Goal: Task Accomplishment & Management: Manage account settings

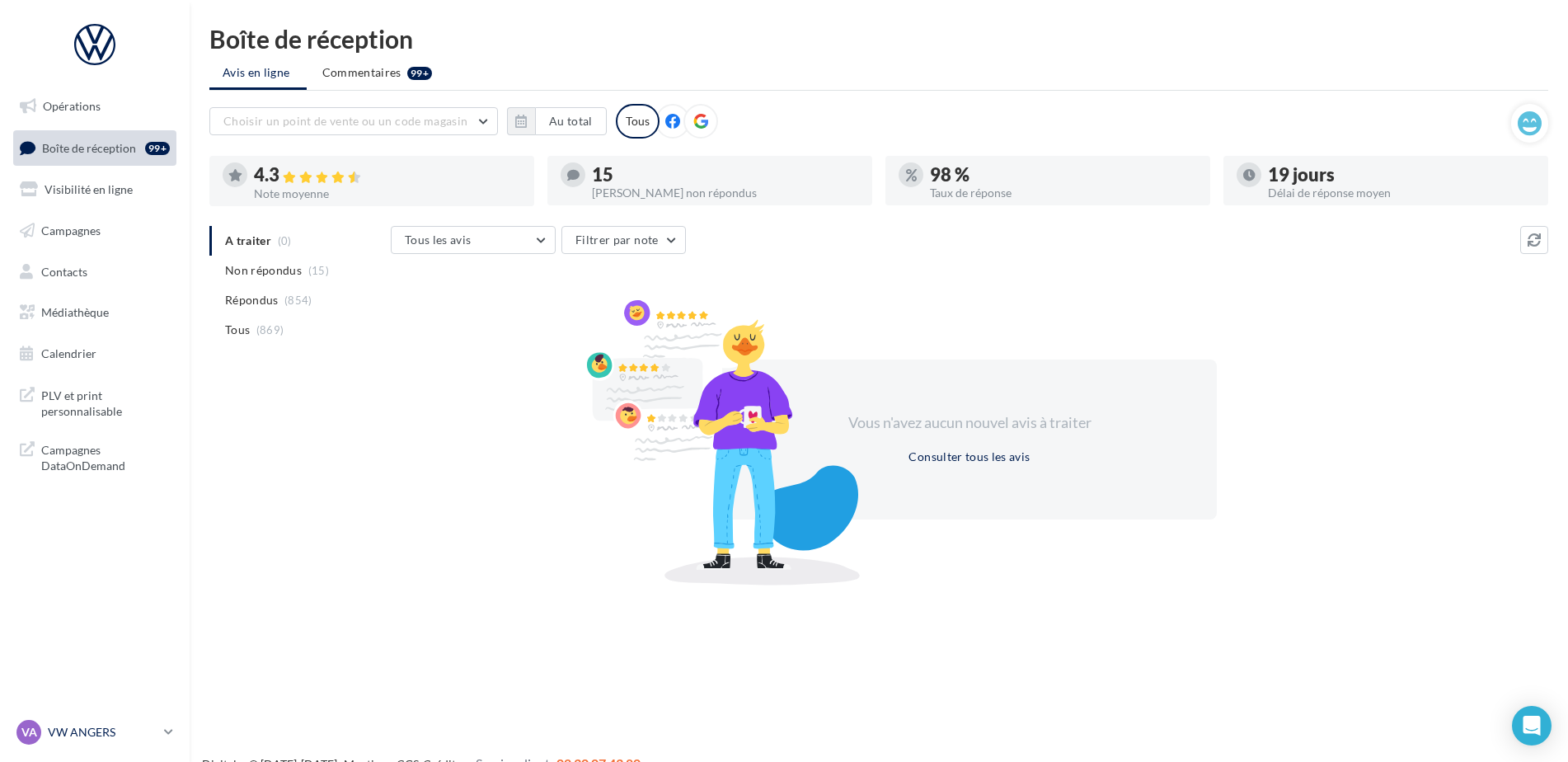
click at [104, 729] on p "VW ANGERS" at bounding box center [102, 732] width 110 height 17
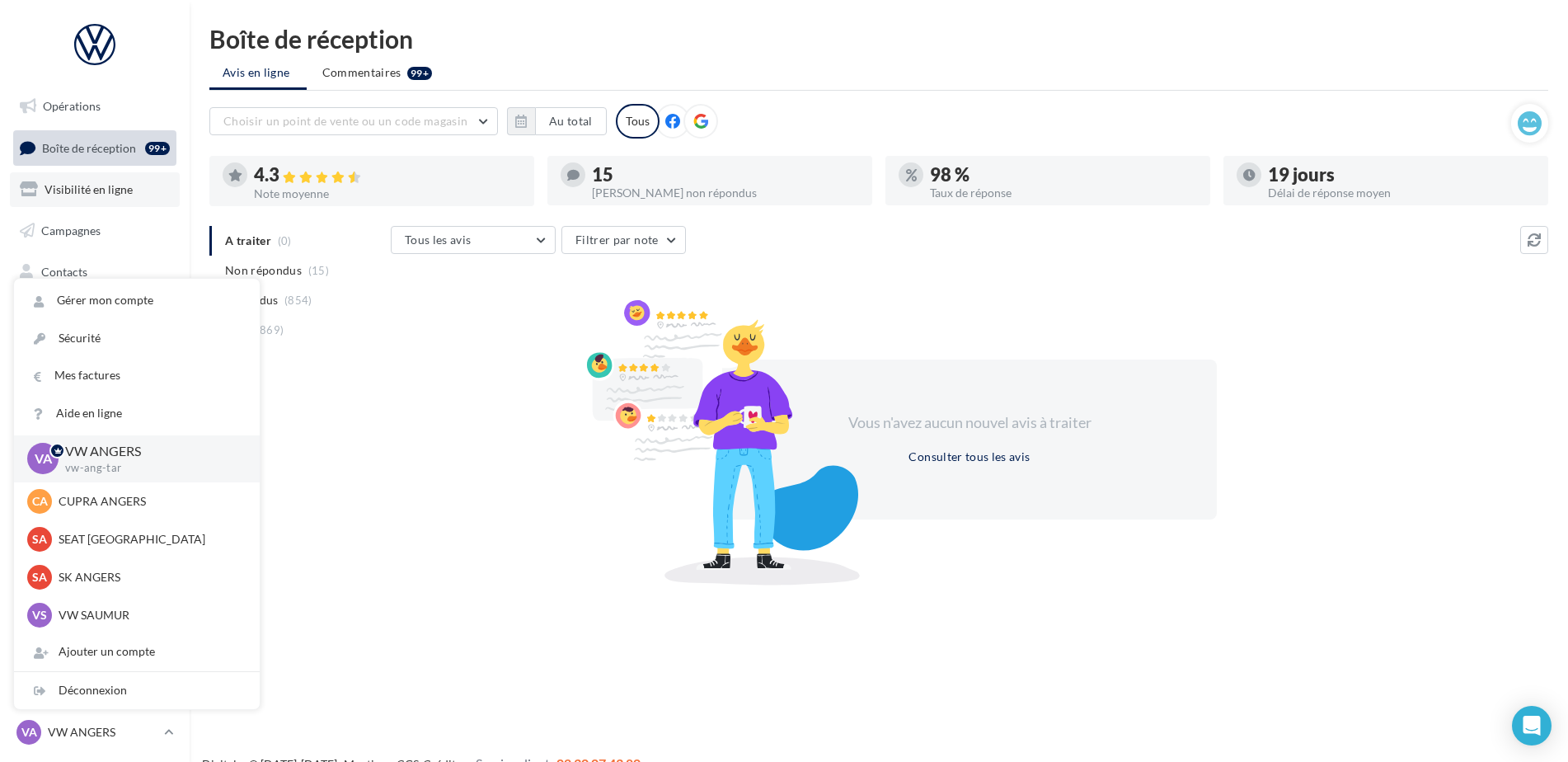
click at [108, 199] on link "Visibilité en ligne" at bounding box center [95, 189] width 170 height 35
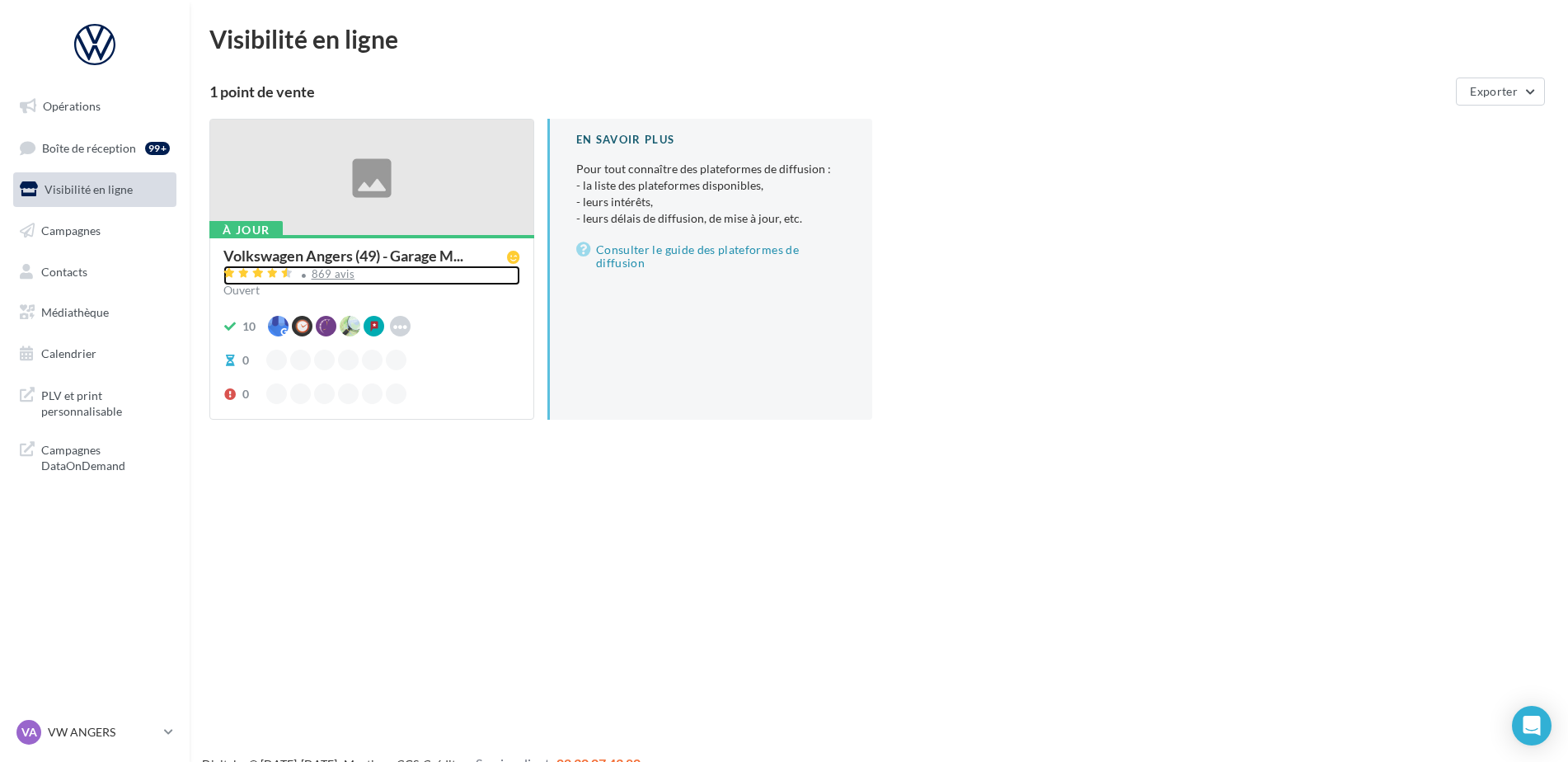
click at [328, 274] on div "869 avis" at bounding box center [334, 273] width 43 height 10
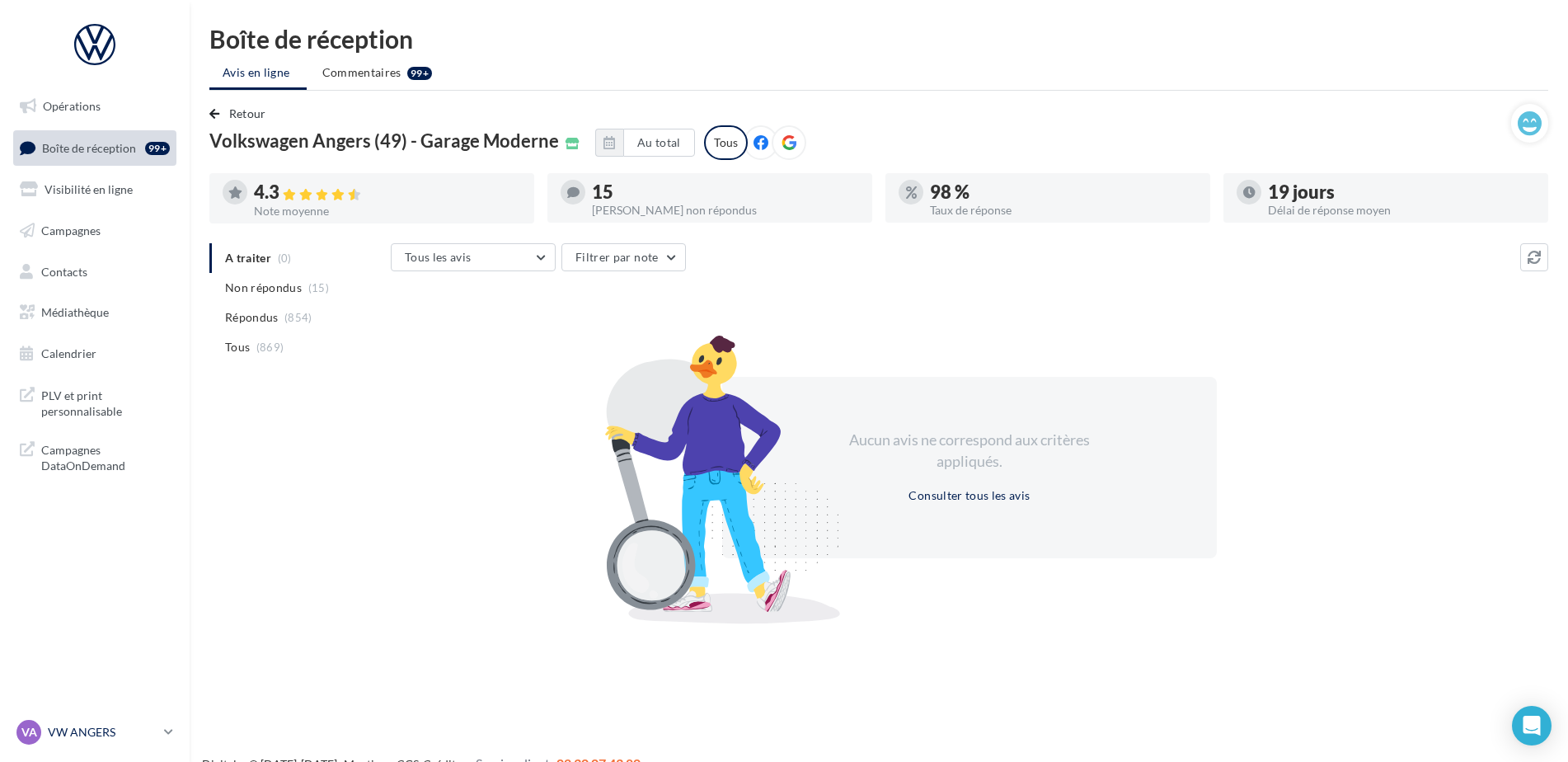
click at [54, 729] on p "VW ANGERS" at bounding box center [102, 732] width 110 height 17
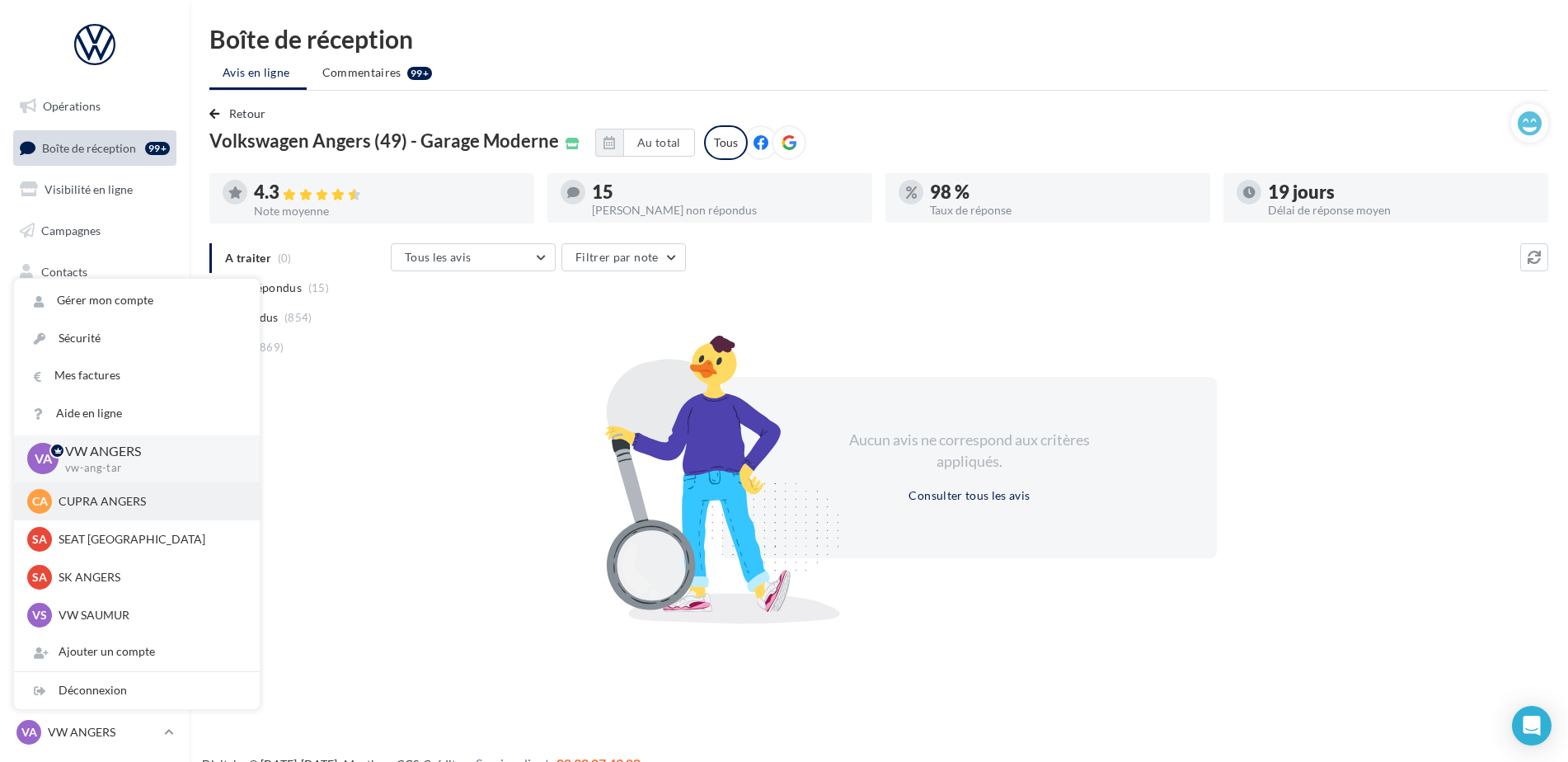
click at [98, 500] on p "CUPRA ANGERS" at bounding box center [148, 502] width 181 height 17
